Goal: Task Accomplishment & Management: Manage account settings

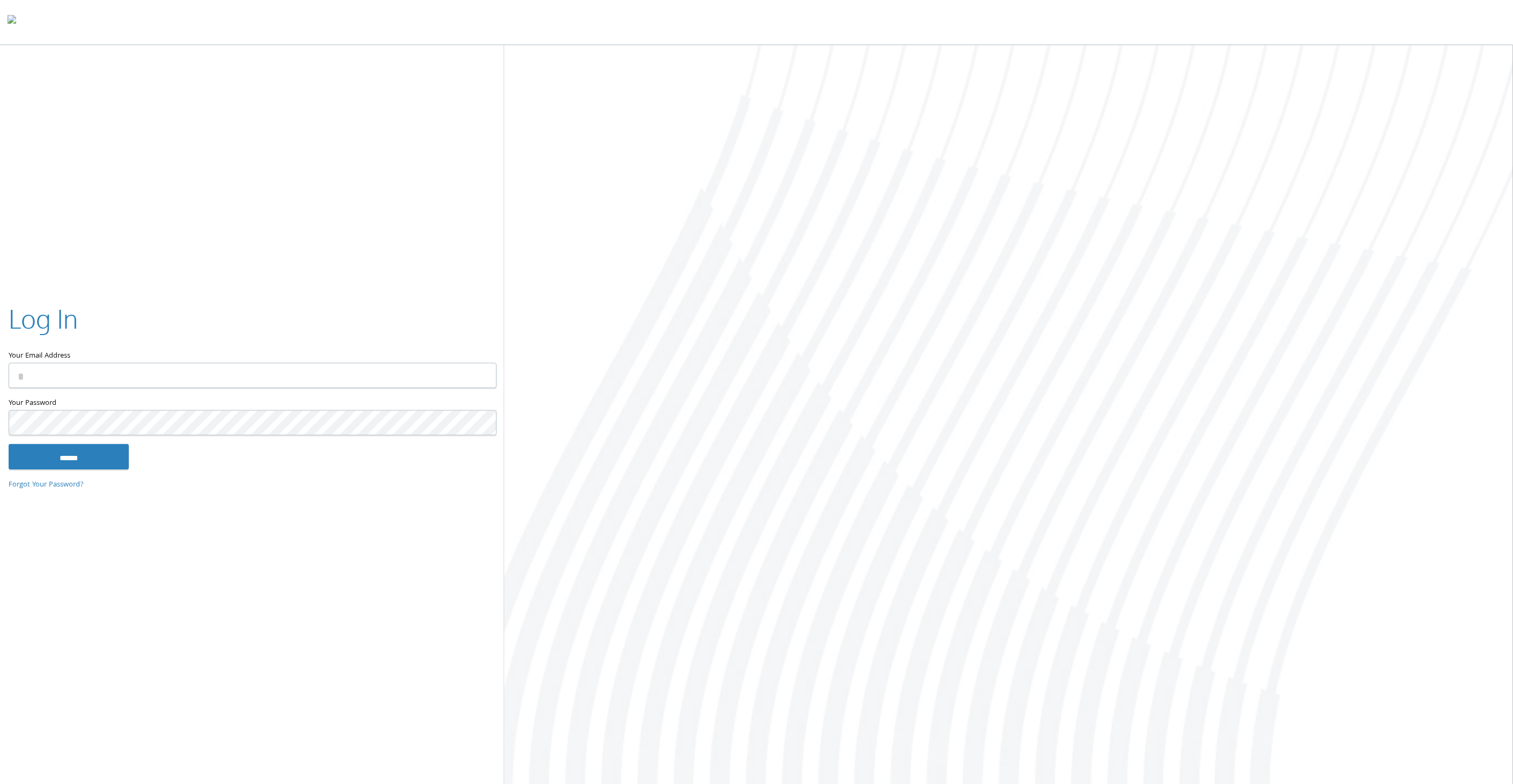
click at [71, 380] on input "Your Email Address" at bounding box center [252, 375] width 488 height 25
type input "**********"
click at [8, 443] on input "******" at bounding box center [68, 456] width 120 height 26
